Goal: Find specific fact: Find specific fact

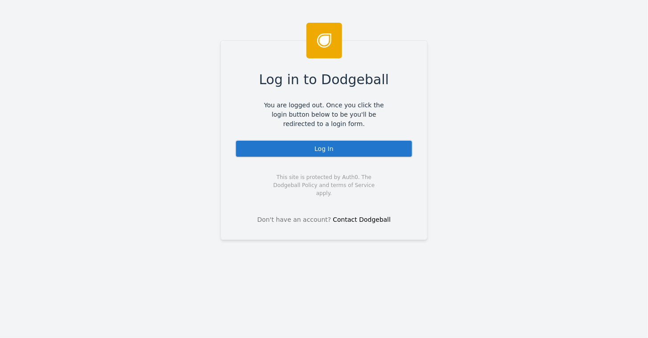
click at [322, 151] on div "Log In" at bounding box center [324, 149] width 178 height 18
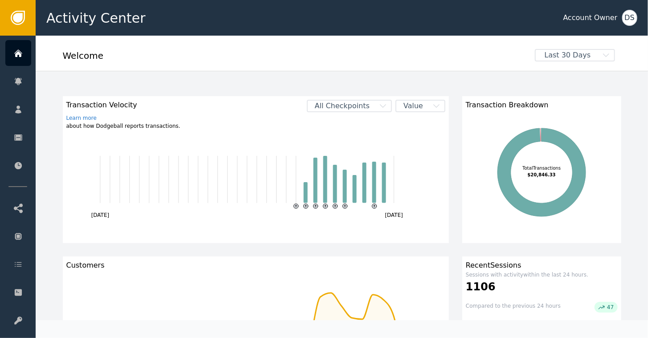
click at [293, 60] on div "Welcome" at bounding box center [296, 59] width 466 height 20
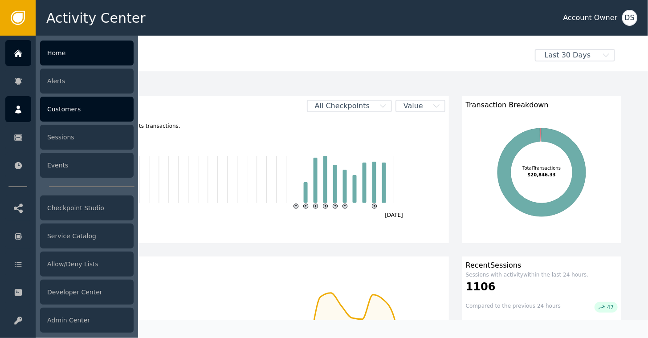
click at [64, 107] on div "Customers" at bounding box center [87, 109] width 94 height 25
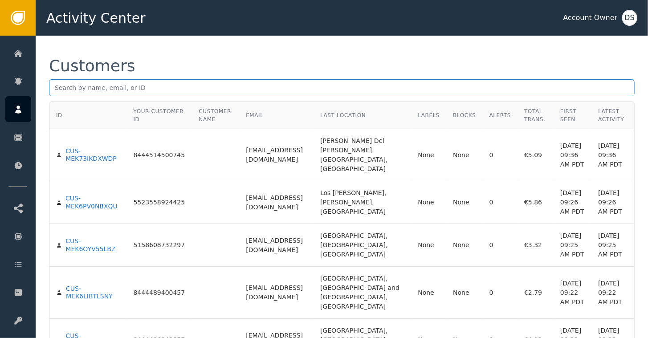
click at [133, 87] on input "text" at bounding box center [342, 87] width 586 height 17
type input "samlebrize"
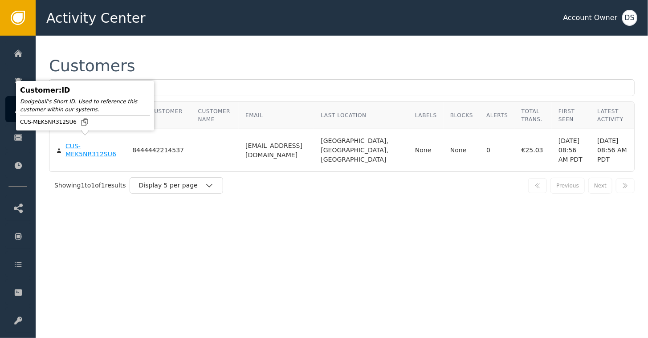
click at [68, 142] on div "CUS-MEK5NR312SU6" at bounding box center [91, 150] width 53 height 16
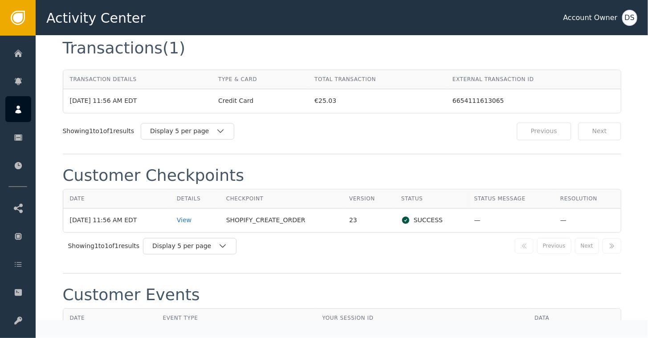
scroll to position [842, 0]
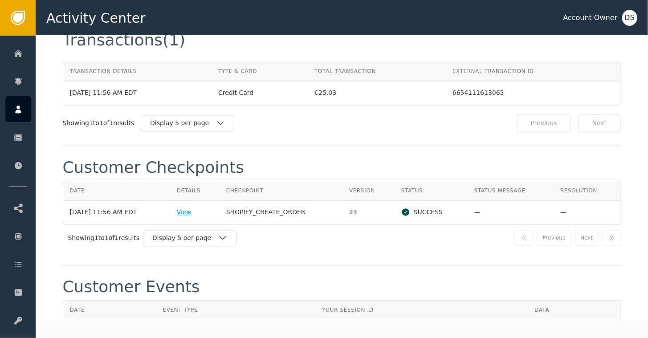
click at [192, 208] on div "View" at bounding box center [195, 212] width 36 height 9
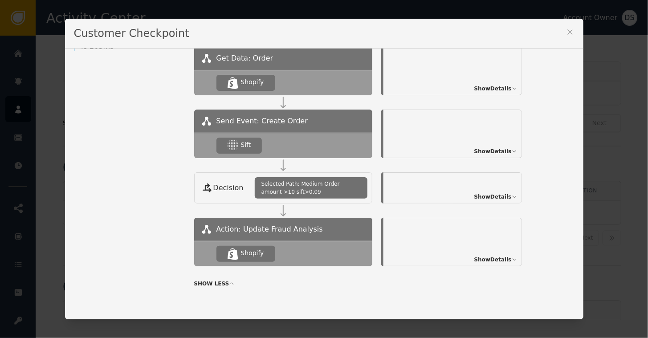
scroll to position [158, 0]
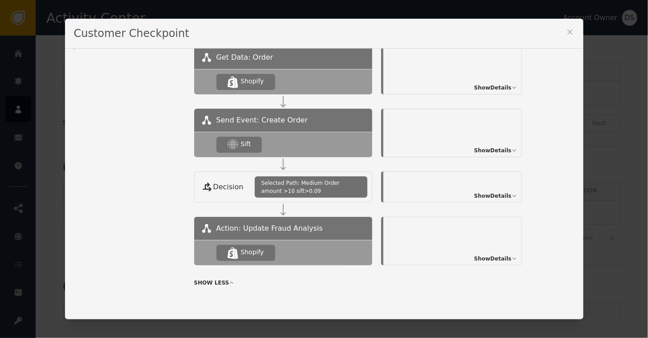
click at [495, 196] on span "Show Details" at bounding box center [492, 196] width 37 height 8
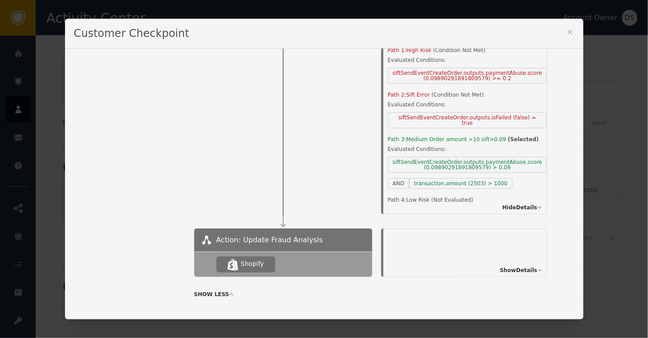
scroll to position [350, 0]
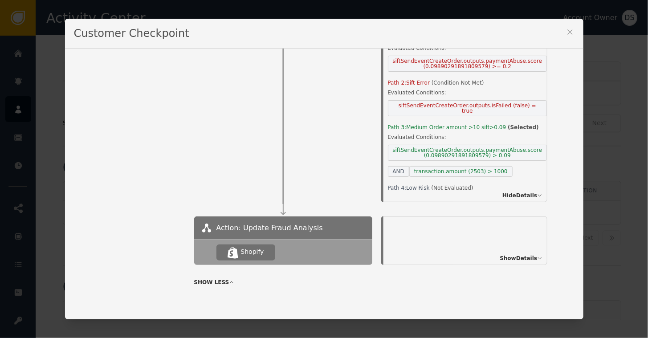
click at [500, 256] on span "Show Details" at bounding box center [518, 258] width 37 height 8
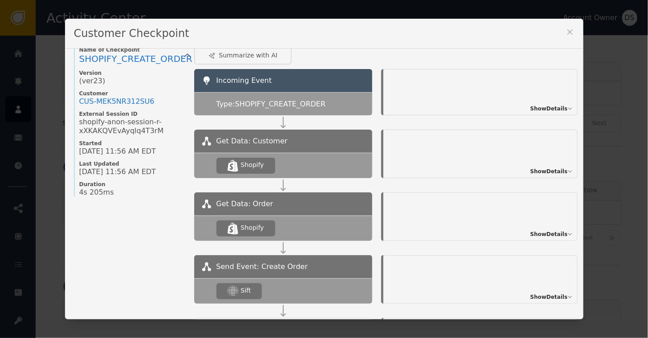
scroll to position [8, 0]
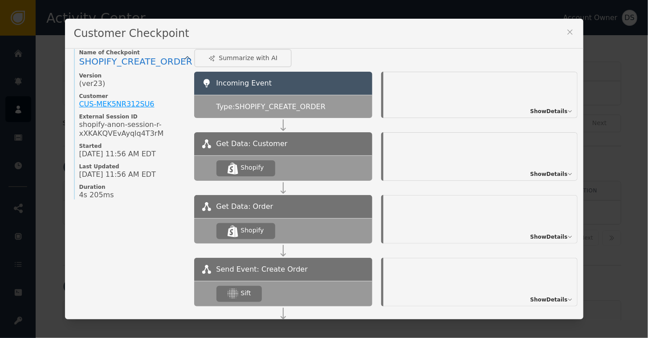
click at [124, 103] on div "CUS- MEK5NR312SU6" at bounding box center [116, 104] width 75 height 9
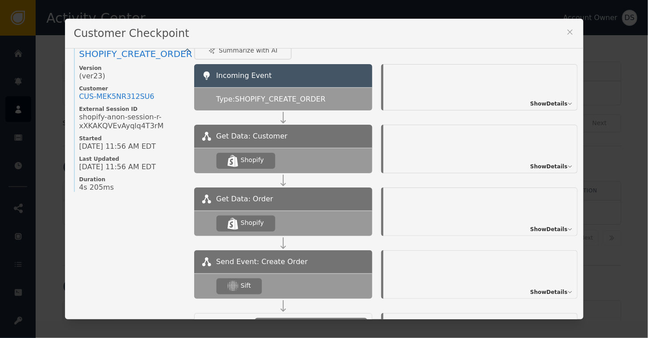
scroll to position [0, 0]
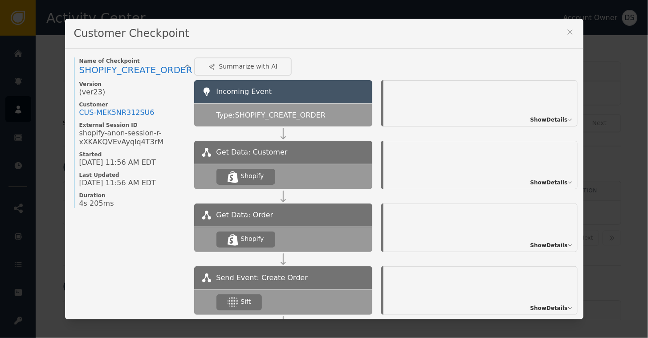
click at [570, 33] on icon at bounding box center [570, 32] width 9 height 9
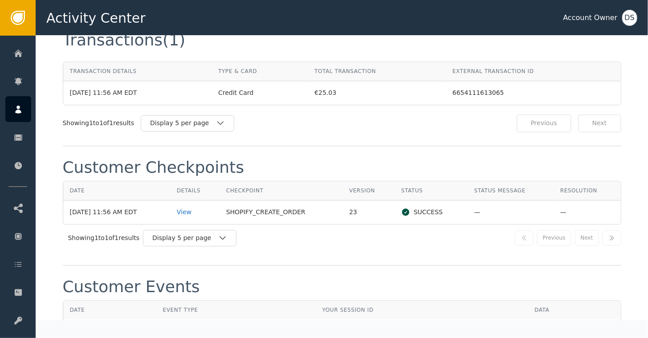
click at [285, 114] on div "Showing 1 to 1 of 1 results Display 5 per page" at bounding box center [218, 123] width 310 height 18
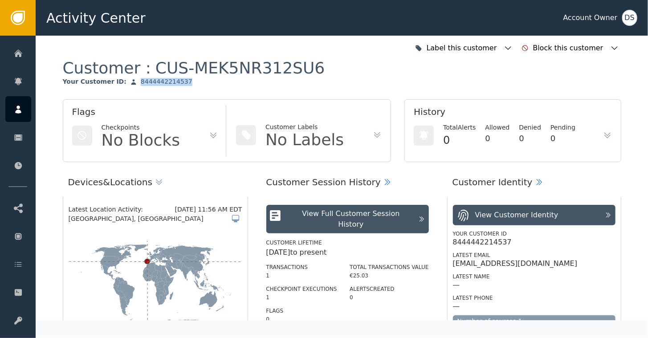
drag, startPoint x: 166, startPoint y: 82, endPoint x: 122, endPoint y: 81, distance: 44.1
click at [122, 81] on div "Your Customer ID : 8444442214537" at bounding box center [128, 82] width 130 height 8
copy div "8444442214537"
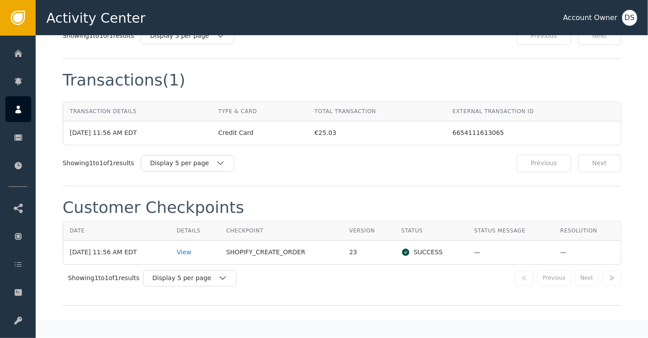
scroll to position [935, 0]
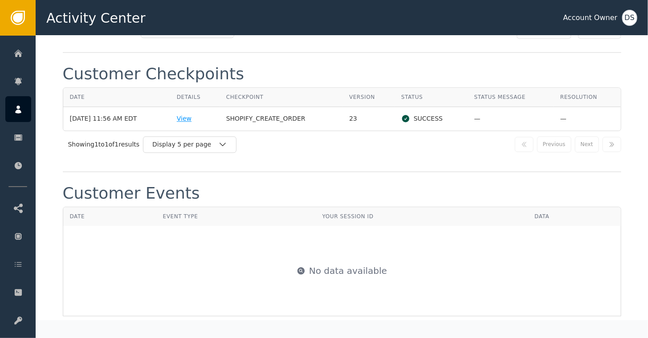
click at [187, 114] on div "View" at bounding box center [195, 118] width 36 height 9
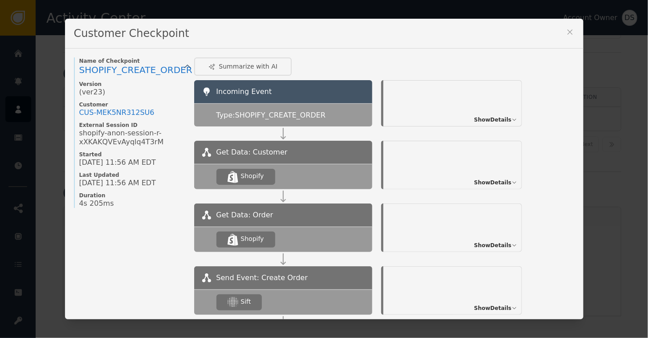
click at [500, 118] on span "Show Details" at bounding box center [492, 120] width 37 height 8
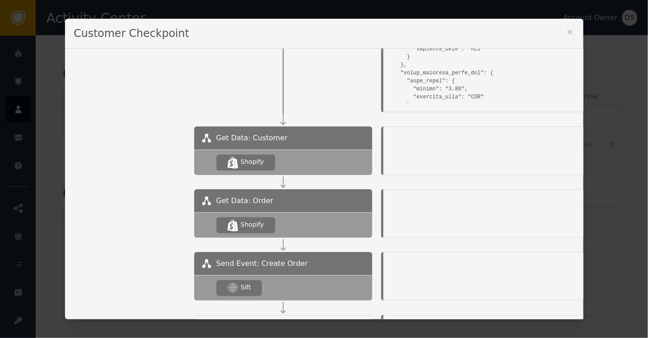
scroll to position [324, 0]
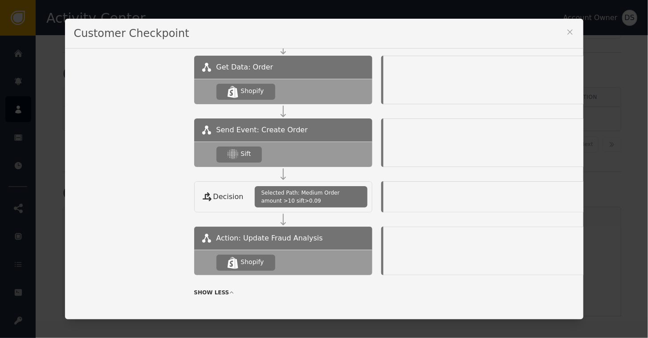
click at [338, 84] on div ".shopify-icon_svg__st0{fill:currentColor} Shopify" at bounding box center [283, 91] width 178 height 25
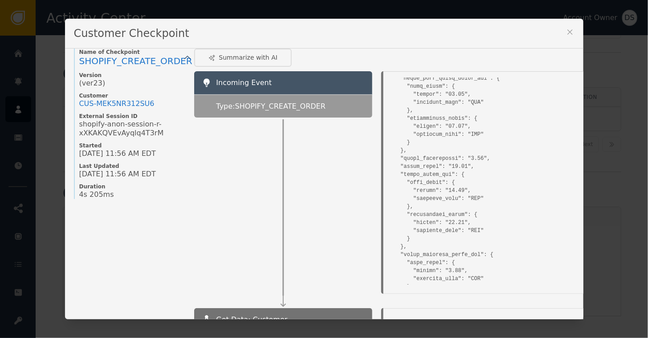
scroll to position [0, 0]
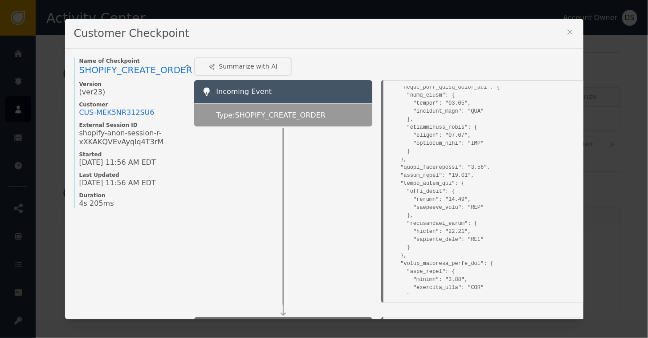
click at [513, 183] on pre at bounding box center [530, 222] width 285 height 2655
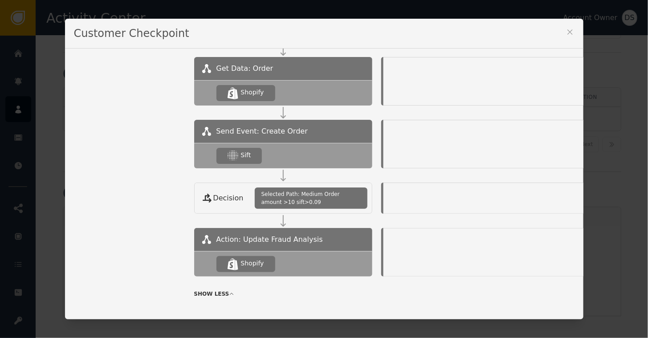
scroll to position [323, 109]
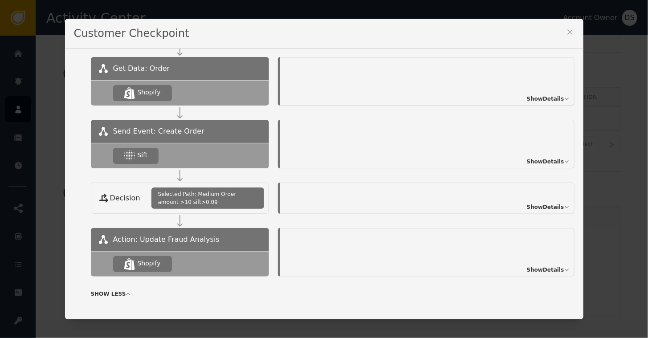
click at [545, 99] on span "Show Details" at bounding box center [545, 99] width 37 height 8
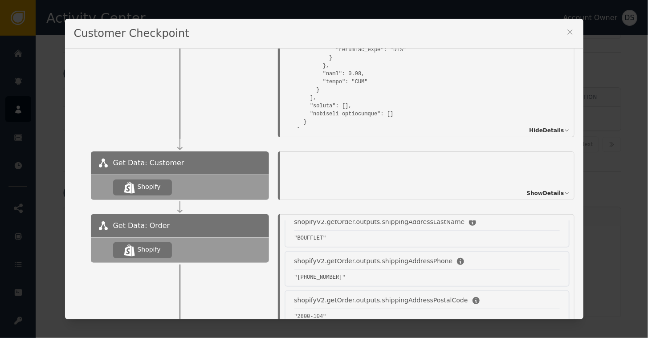
scroll to position [166, 109]
click at [531, 193] on span "Show Details" at bounding box center [545, 193] width 37 height 8
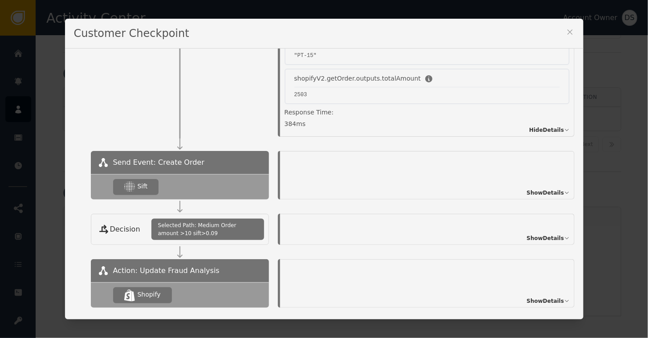
scroll to position [643, 109]
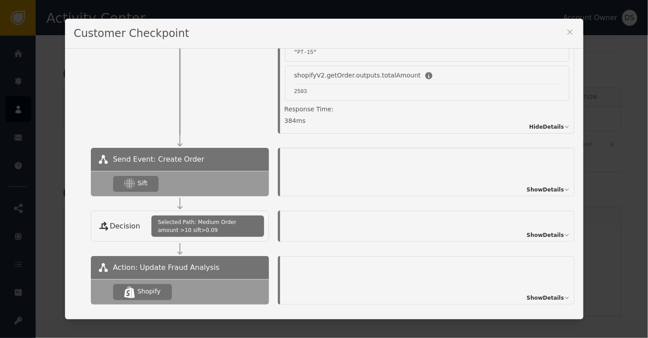
click at [542, 189] on span "Show Details" at bounding box center [545, 190] width 37 height 8
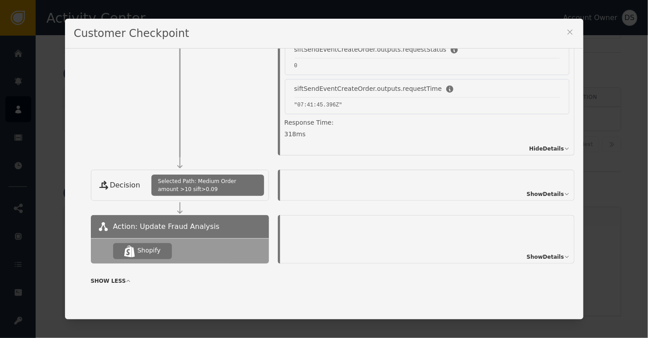
scroll to position [851, 109]
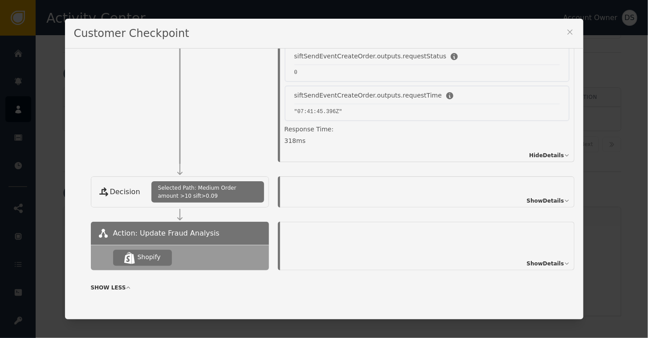
click at [545, 261] on span "Show Details" at bounding box center [545, 264] width 37 height 8
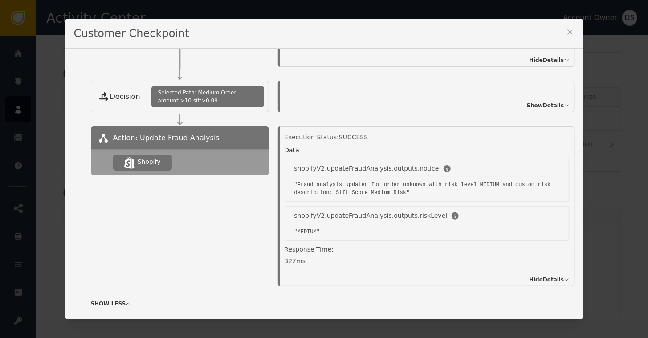
scroll to position [974, 109]
